Goal: Transaction & Acquisition: Book appointment/travel/reservation

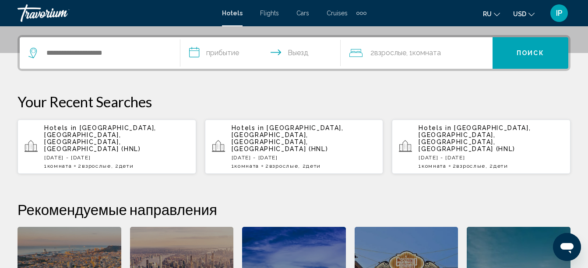
scroll to position [210, 0]
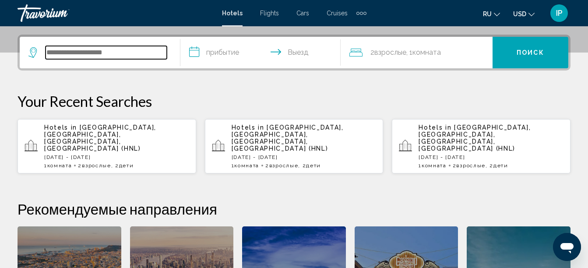
click at [60, 55] on input "Search widget" at bounding box center [106, 52] width 121 height 13
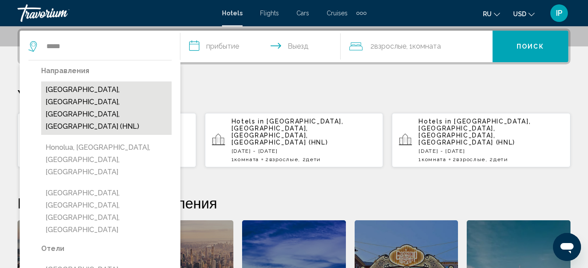
click at [68, 88] on button "[GEOGRAPHIC_DATA], [GEOGRAPHIC_DATA], [GEOGRAPHIC_DATA], [GEOGRAPHIC_DATA] (HNL)" at bounding box center [106, 107] width 130 height 53
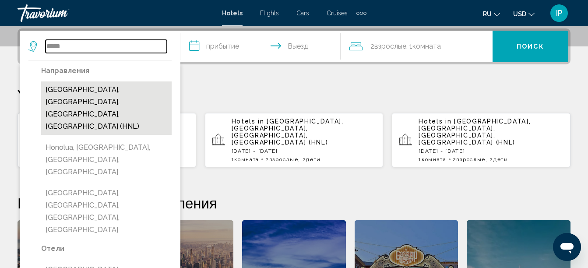
type input "**********"
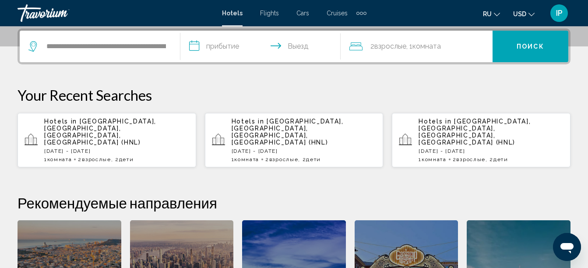
click at [200, 47] on input "**********" at bounding box center [262, 48] width 164 height 34
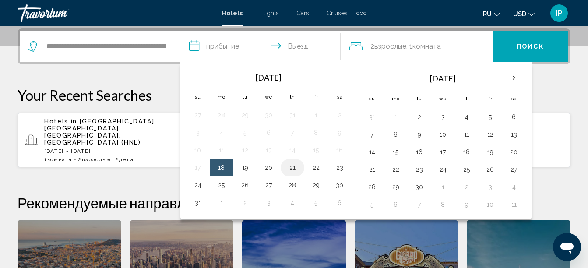
click at [290, 169] on button "21" at bounding box center [292, 168] width 14 height 12
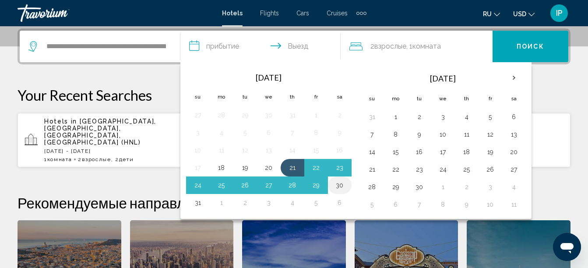
click at [341, 183] on button "30" at bounding box center [340, 185] width 14 height 12
type input "**********"
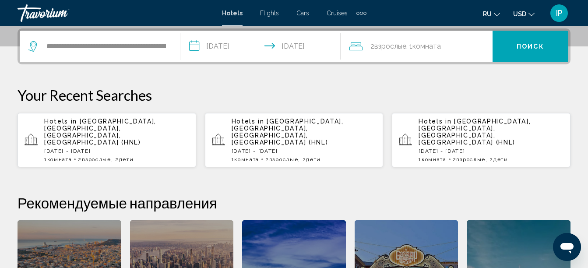
click at [404, 52] on span "2 Взрослый Взрослые" at bounding box center [388, 46] width 36 height 12
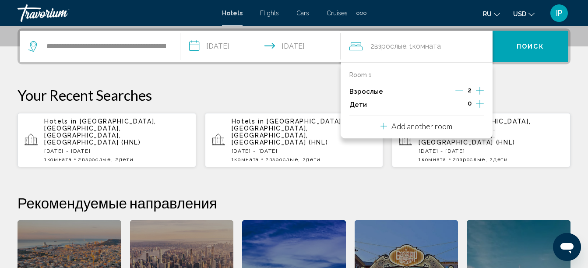
click at [477, 102] on icon "Increment children" at bounding box center [480, 104] width 8 height 11
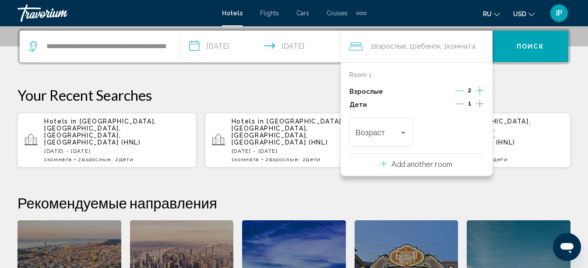
click at [477, 102] on icon "Increment children" at bounding box center [480, 104] width 8 height 11
click at [405, 133] on div "Travelers: 2 adults, 2 children" at bounding box center [403, 133] width 4 height 2
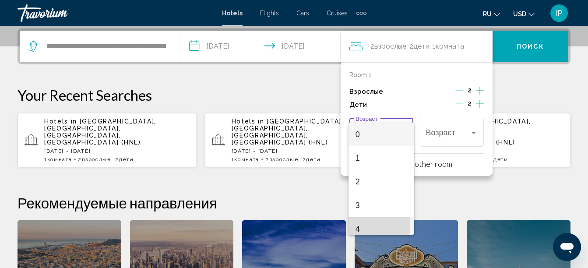
click at [359, 225] on span "4" at bounding box center [382, 229] width 52 height 24
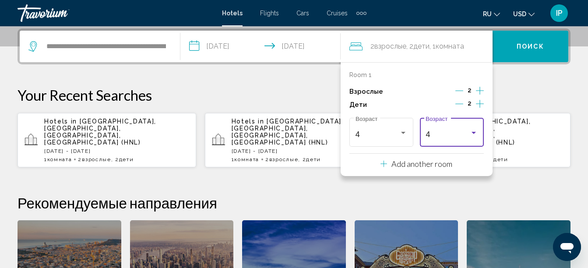
scroll to position [6, 0]
click at [477, 134] on div "Travelers: 2 adults, 2 children" at bounding box center [474, 132] width 8 height 7
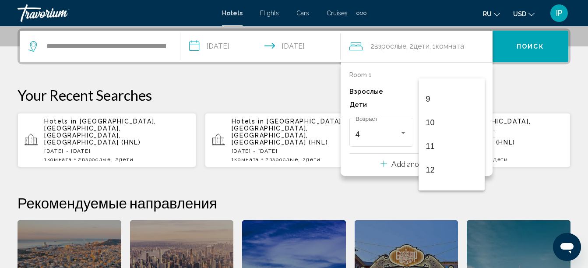
scroll to position [206, 0]
click at [426, 97] on span "9" at bounding box center [452, 97] width 52 height 24
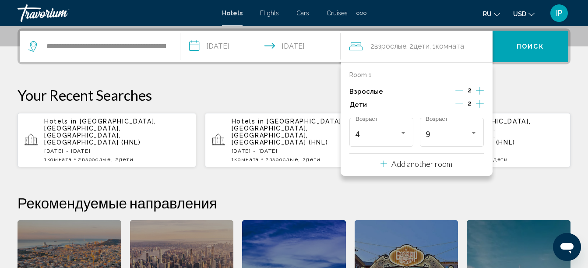
click at [528, 43] on span "Поиск" at bounding box center [531, 46] width 28 height 7
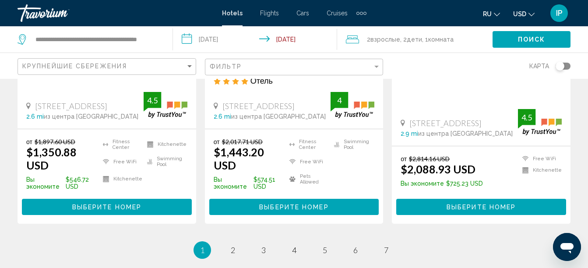
scroll to position [1243, 0]
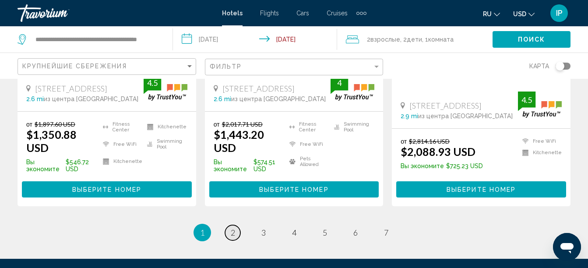
click at [234, 228] on span "2" at bounding box center [233, 233] width 4 height 10
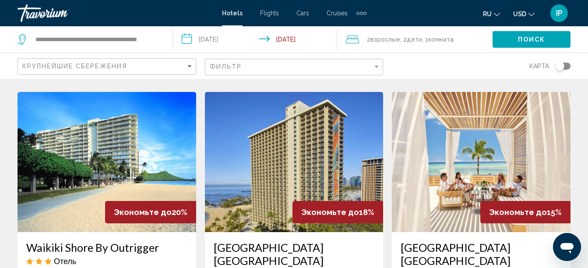
scroll to position [368, 0]
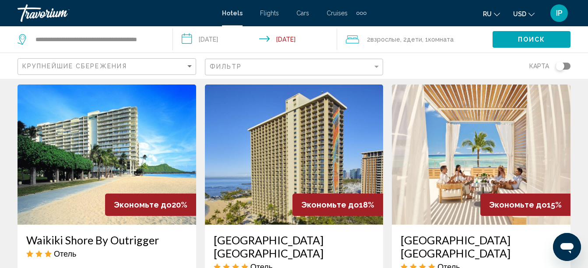
click at [249, 233] on h3 "[GEOGRAPHIC_DATA] [GEOGRAPHIC_DATA]" at bounding box center [294, 246] width 161 height 26
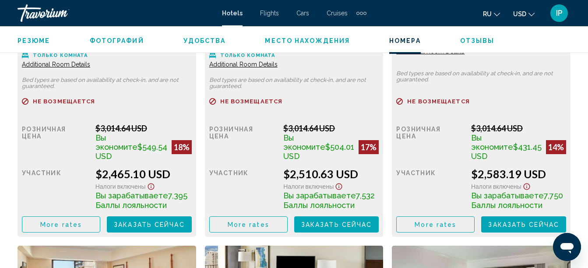
scroll to position [1484, 0]
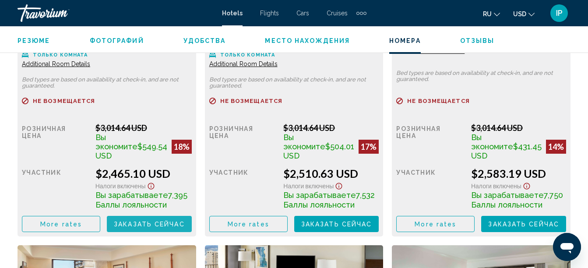
click at [164, 225] on span "Заказать сейчас" at bounding box center [149, 224] width 71 height 7
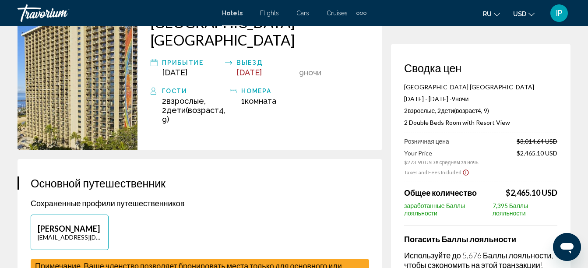
scroll to position [88, 0]
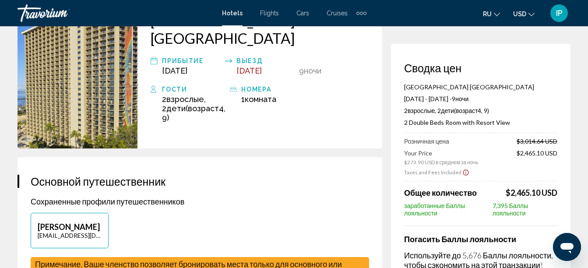
click at [464, 173] on icon "Show Taxes and Fees disclaimer" at bounding box center [465, 173] width 7 height 8
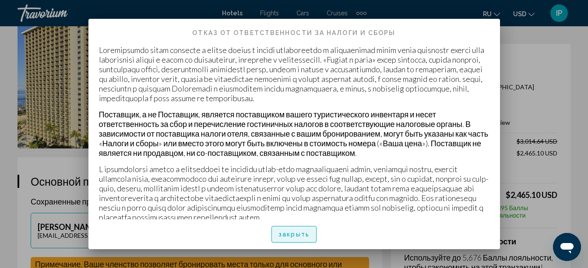
click at [301, 236] on span "закрыть" at bounding box center [293, 234] width 31 height 7
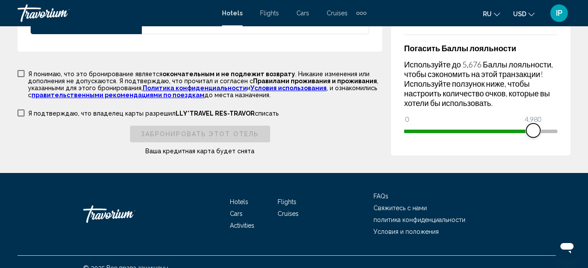
scroll to position [1499, 0]
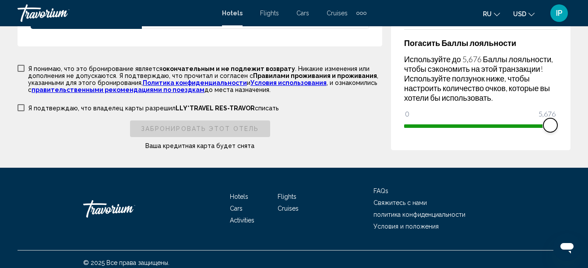
click at [548, 124] on span "Main content" at bounding box center [550, 125] width 14 height 14
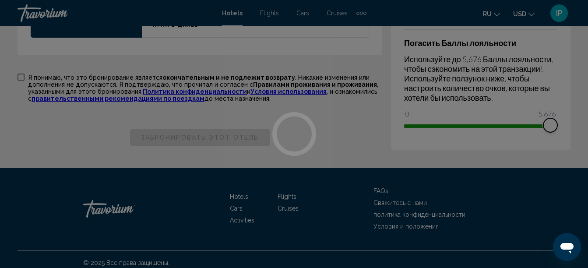
scroll to position [1490, 0]
click at [421, 117] on span "Main content" at bounding box center [477, 124] width 146 height 14
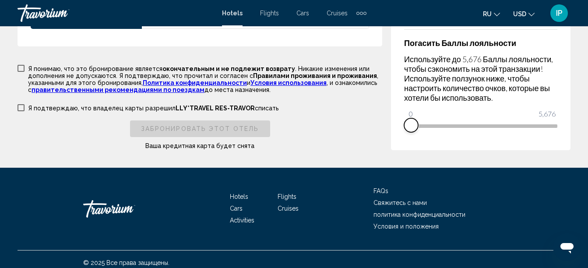
click at [410, 124] on span "Main content" at bounding box center [407, 126] width 7 height 4
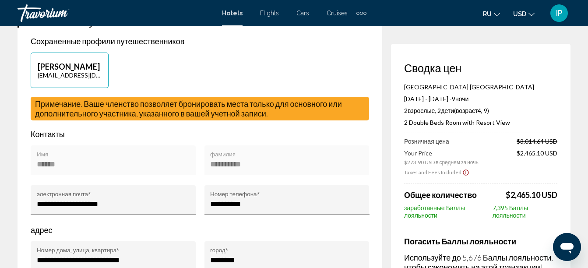
scroll to position [250, 0]
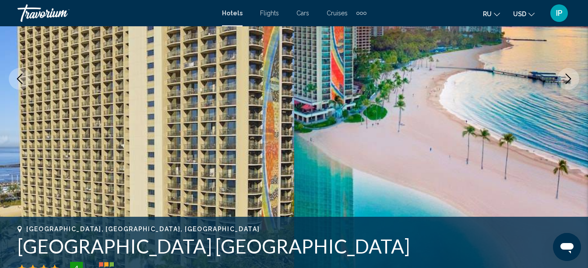
scroll to position [225, 0]
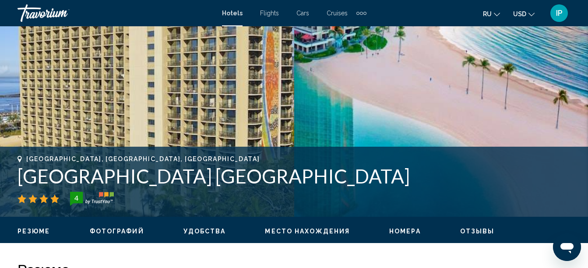
drag, startPoint x: 19, startPoint y: 177, endPoint x: 234, endPoint y: 182, distance: 215.5
click at [234, 182] on h1 "[GEOGRAPHIC_DATA] [GEOGRAPHIC_DATA]" at bounding box center [294, 176] width 553 height 23
click at [19, 179] on h1 "[GEOGRAPHIC_DATA] [GEOGRAPHIC_DATA]" at bounding box center [294, 176] width 553 height 23
drag, startPoint x: 19, startPoint y: 179, endPoint x: 398, endPoint y: 174, distance: 378.8
click at [398, 174] on h1 "[GEOGRAPHIC_DATA] [GEOGRAPHIC_DATA]" at bounding box center [294, 176] width 553 height 23
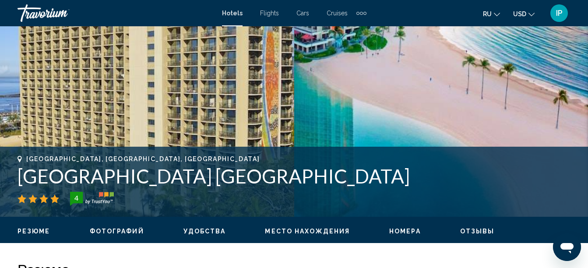
drag, startPoint x: 398, startPoint y: 174, endPoint x: 373, endPoint y: 174, distance: 24.1
copy h1 "[GEOGRAPHIC_DATA] [GEOGRAPHIC_DATA]"
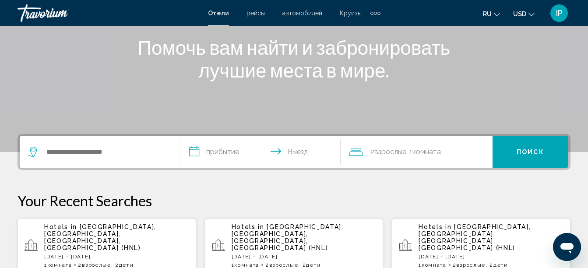
scroll to position [112, 0]
